Goal: Navigation & Orientation: Find specific page/section

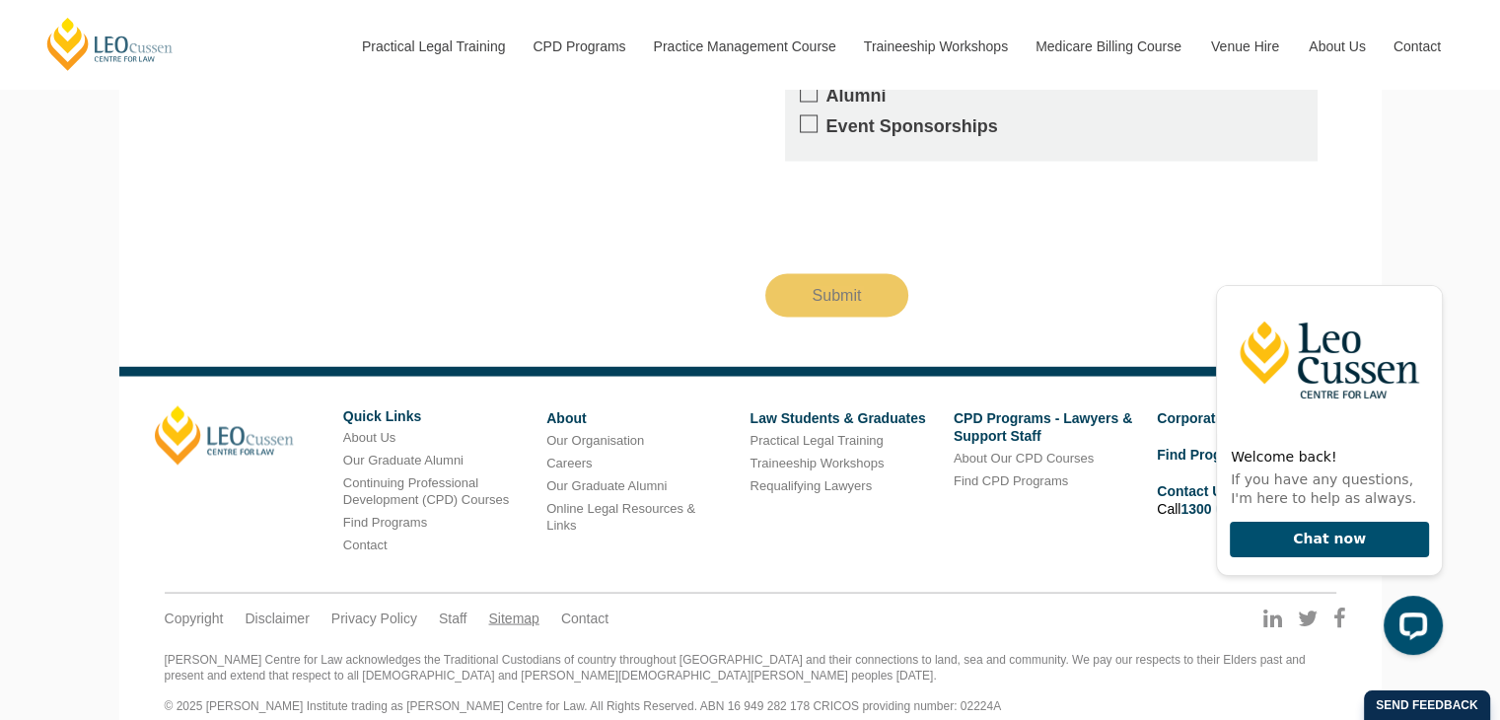
click at [489, 608] on link "Sitemap" at bounding box center [513, 617] width 50 height 18
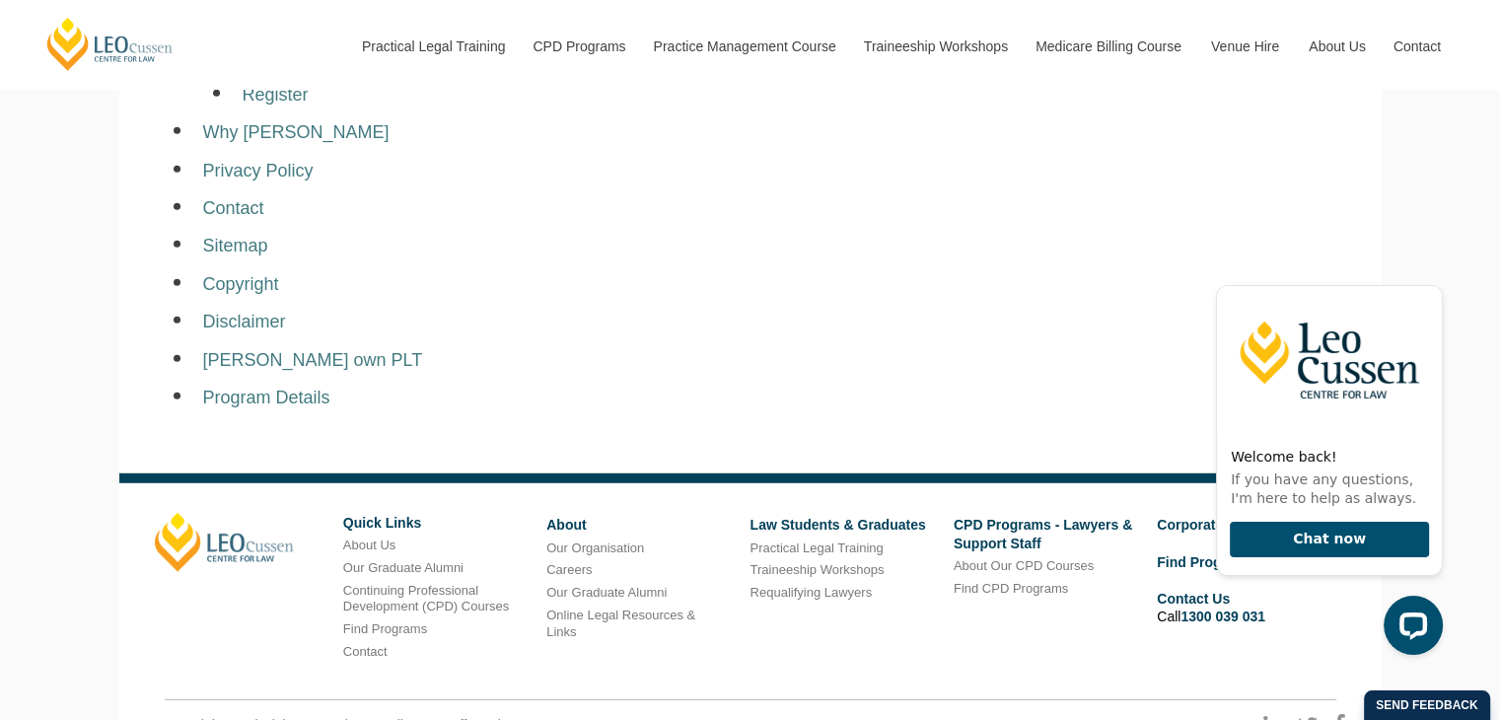
scroll to position [13026, 0]
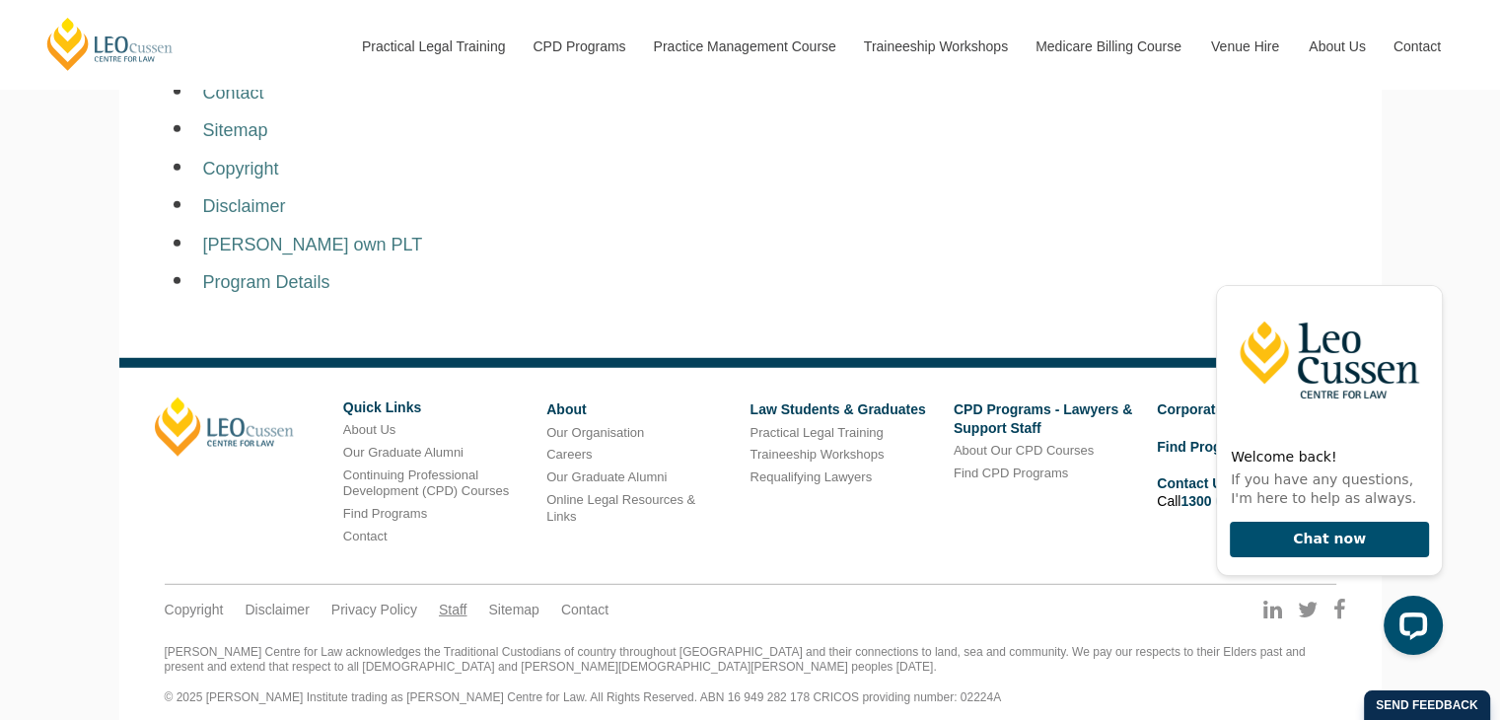
click at [460, 600] on link "Staff" at bounding box center [453, 609] width 29 height 18
